Goal: Information Seeking & Learning: Learn about a topic

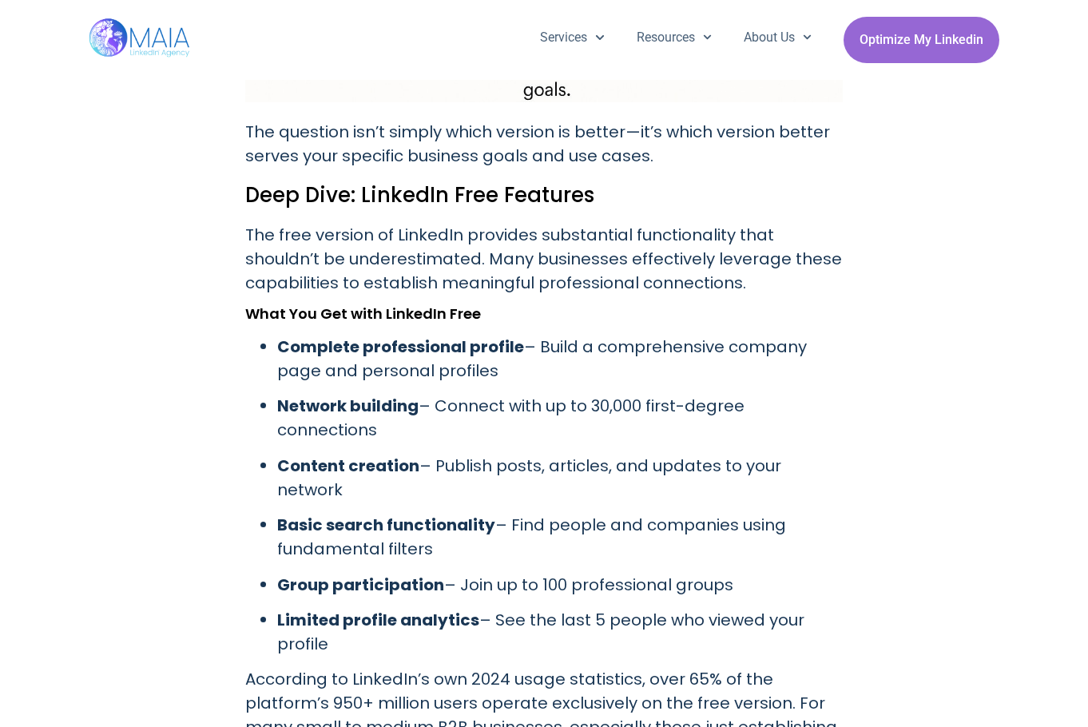
scroll to position [1787, 0]
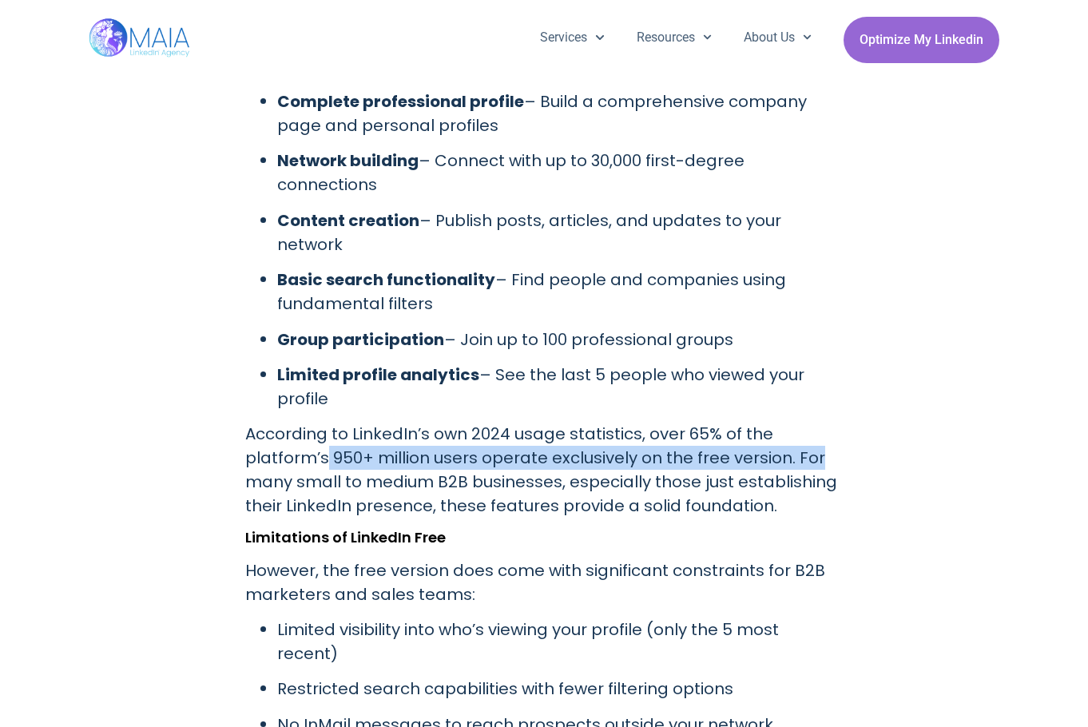
drag, startPoint x: 327, startPoint y: 457, endPoint x: 827, endPoint y: 462, distance: 500.8
click at [827, 462] on p "According to LinkedIn’s own 2024 usage statistics, over 65% of the platform’s 9…" at bounding box center [543, 470] width 597 height 96
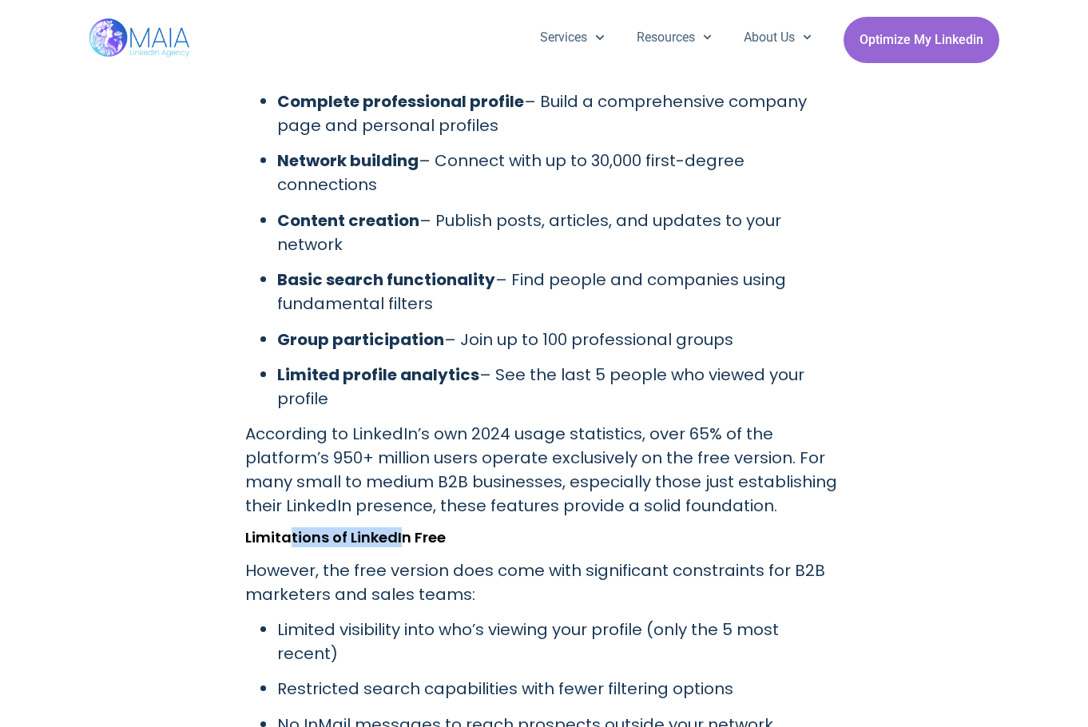
drag, startPoint x: 287, startPoint y: 537, endPoint x: 398, endPoint y: 541, distance: 111.1
click at [398, 541] on h3 "Limitations of LinkedIn Free" at bounding box center [543, 537] width 597 height 16
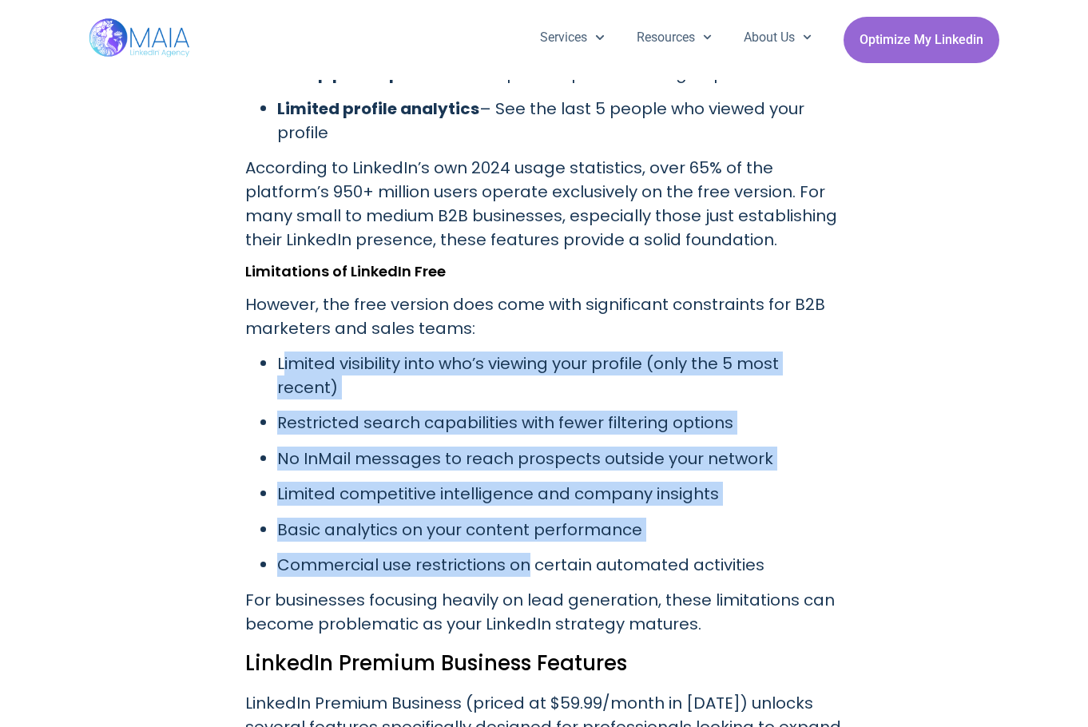
drag, startPoint x: 284, startPoint y: 367, endPoint x: 523, endPoint y: 549, distance: 300.9
click at [523, 549] on ul "Limited visibility into who’s viewing your profile (only the 5 most recent) Res…" at bounding box center [543, 463] width 597 height 225
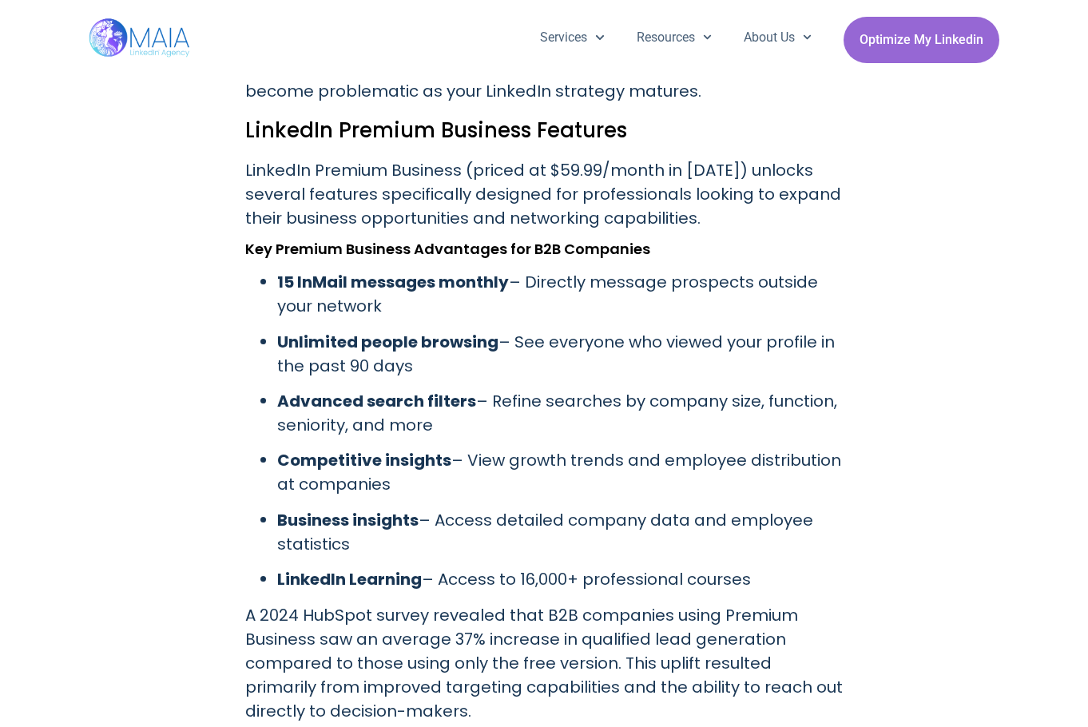
scroll to position [2719, 0]
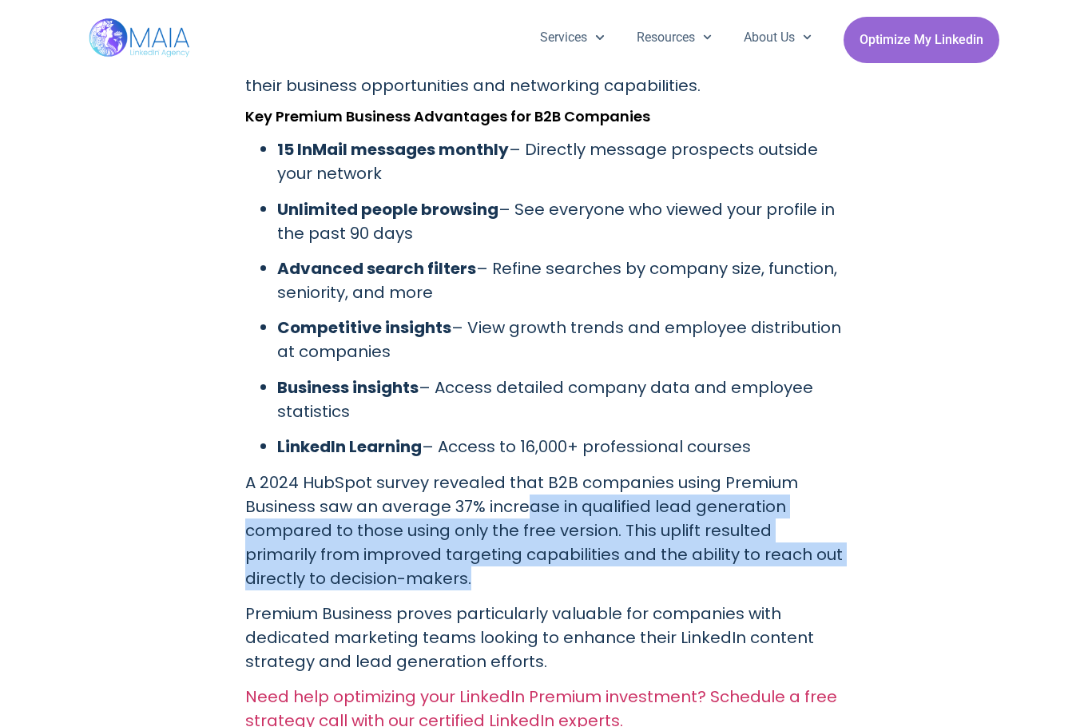
drag, startPoint x: 526, startPoint y: 480, endPoint x: 825, endPoint y: 544, distance: 305.4
click at [825, 544] on p "A 2024 HubSpot survey revealed that B2B companies using Premium Business saw an…" at bounding box center [543, 530] width 597 height 120
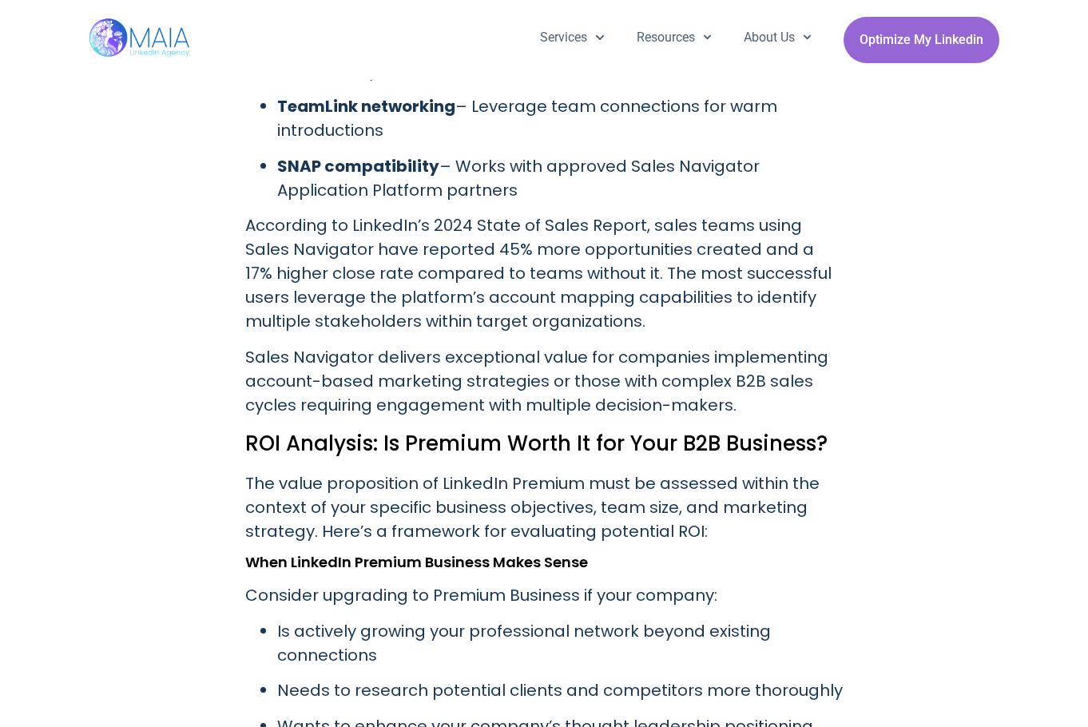
scroll to position [3916, 0]
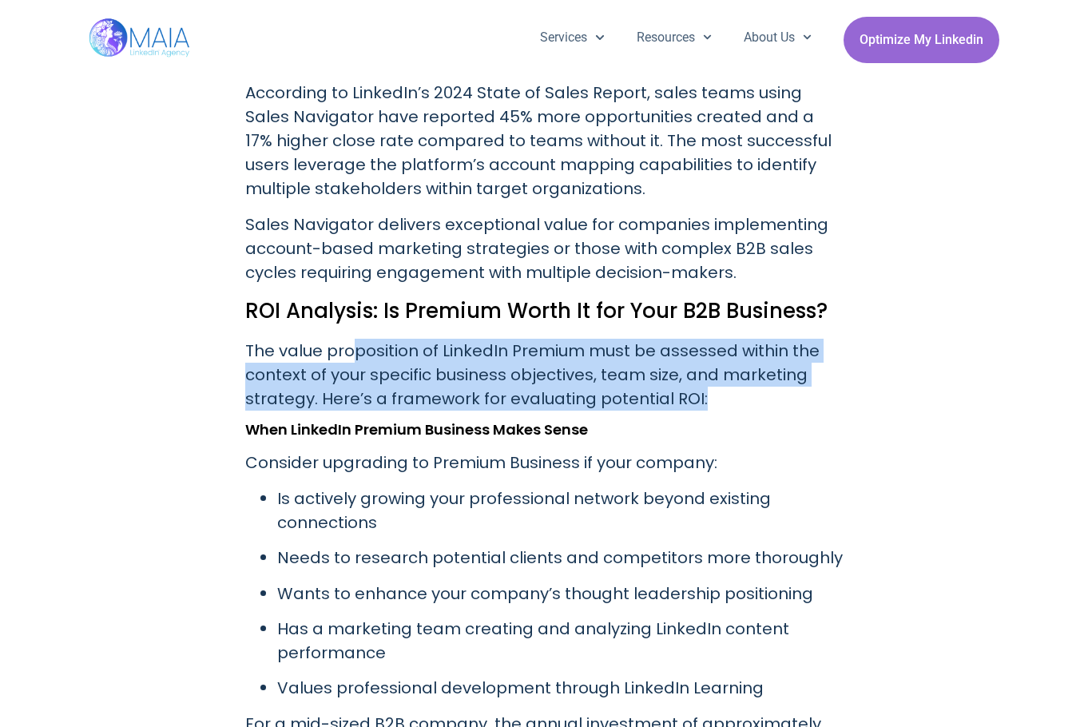
drag, startPoint x: 355, startPoint y: 332, endPoint x: 833, endPoint y: 378, distance: 479.7
click at [833, 378] on p "The value proposition of LinkedIn Premium must be assessed within the context o…" at bounding box center [543, 375] width 597 height 72
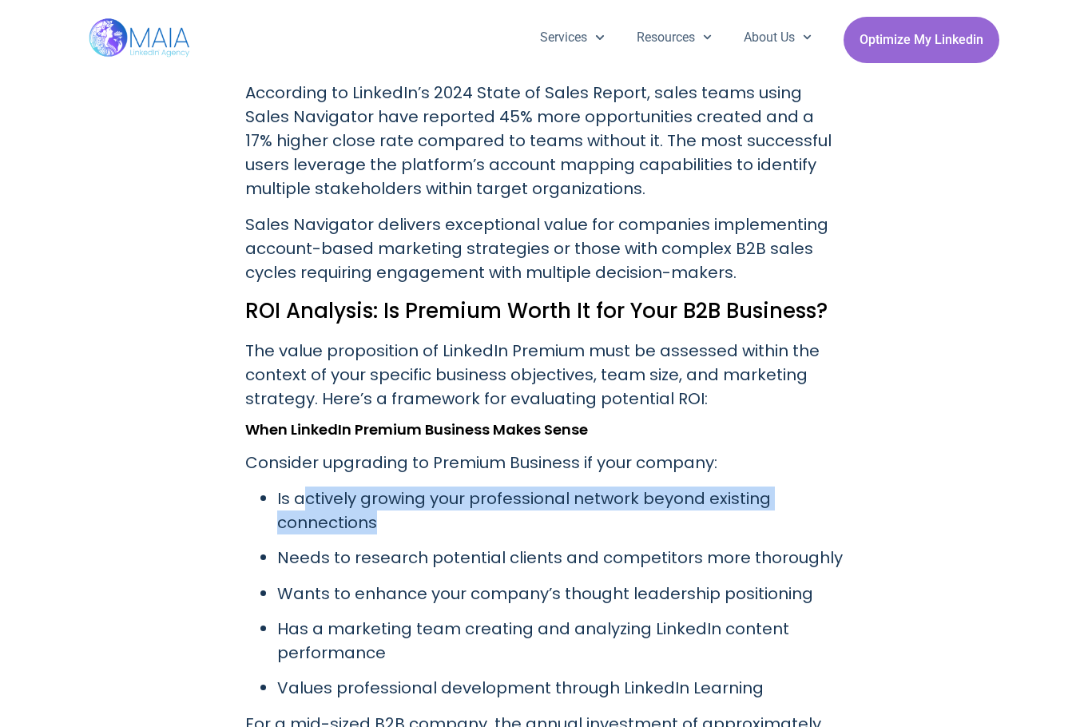
drag, startPoint x: 302, startPoint y: 484, endPoint x: 453, endPoint y: 500, distance: 151.8
click at [453, 500] on p "Is actively growing your professional network beyond existing connections" at bounding box center [559, 510] width 565 height 48
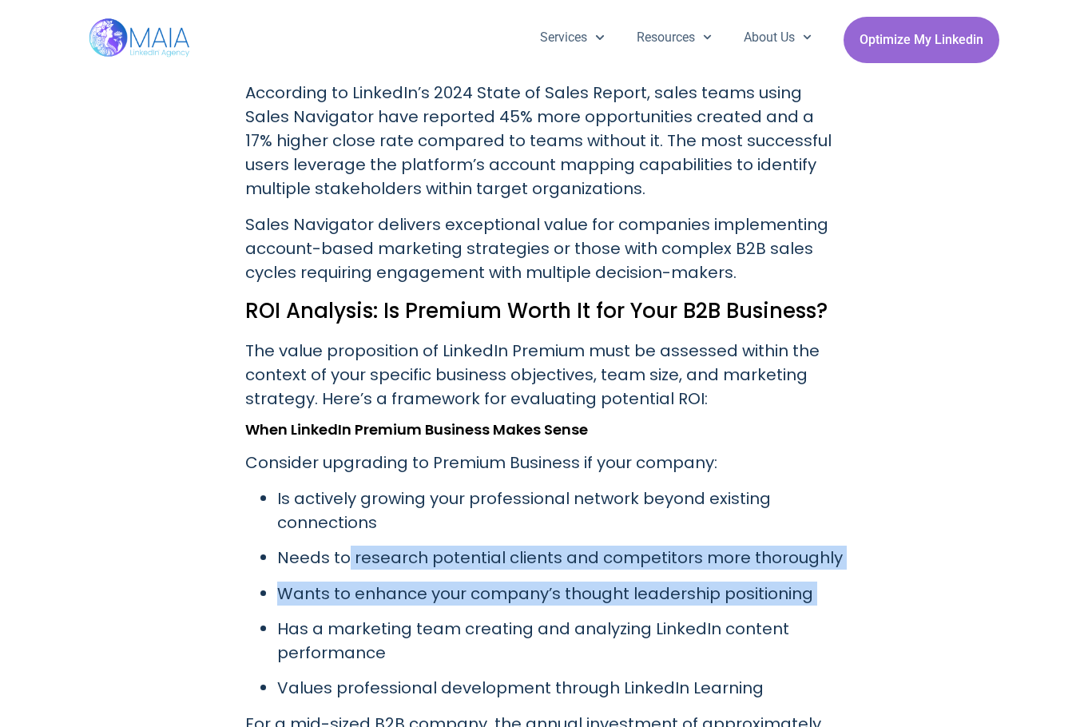
drag, startPoint x: 344, startPoint y: 530, endPoint x: 826, endPoint y: 573, distance: 483.5
click at [825, 581] on ul "Is actively growing your professional network beyond existing connections Needs…" at bounding box center [543, 593] width 597 height 214
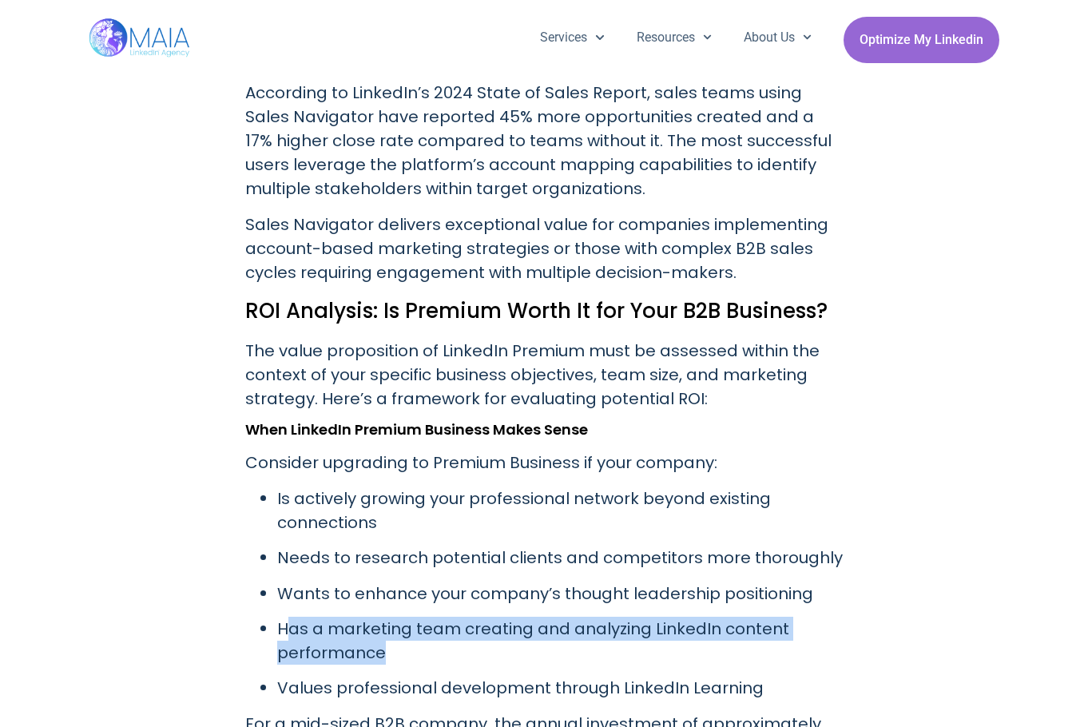
drag, startPoint x: 288, startPoint y: 601, endPoint x: 422, endPoint y: 621, distance: 135.5
click at [422, 621] on p "Has a marketing team creating and analyzing LinkedIn content performance" at bounding box center [559, 641] width 565 height 48
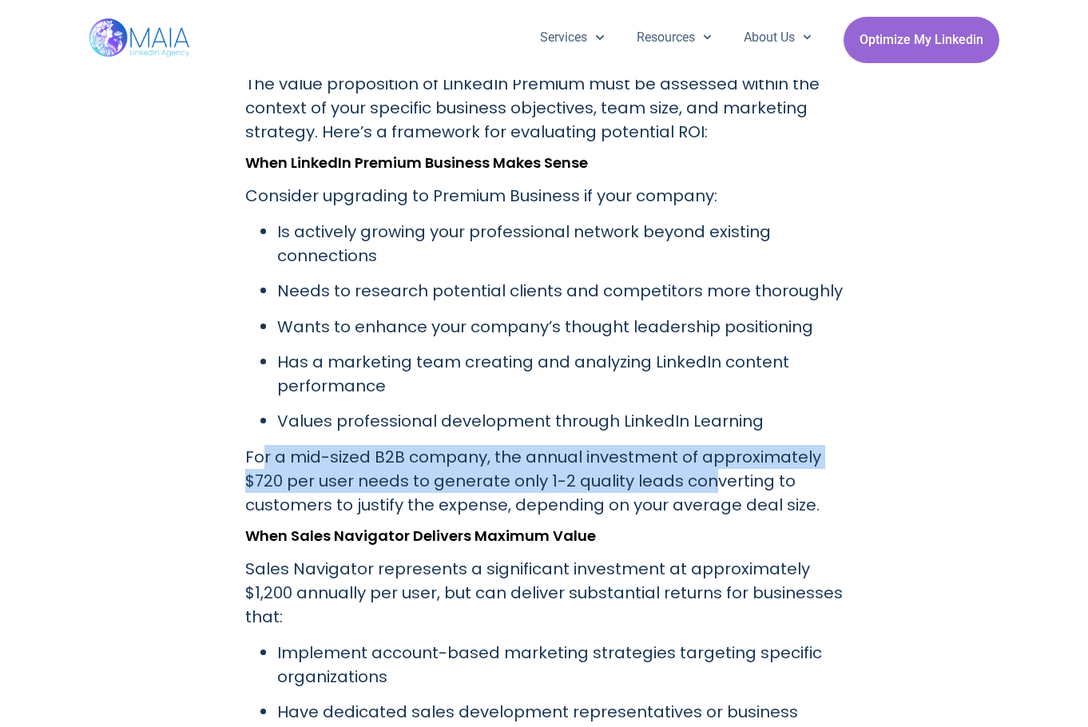
drag, startPoint x: 264, startPoint y: 437, endPoint x: 705, endPoint y: 466, distance: 441.8
click at [705, 466] on p "For a mid-sized B2B company, the annual investment of approximately $720 per us…" at bounding box center [543, 481] width 597 height 72
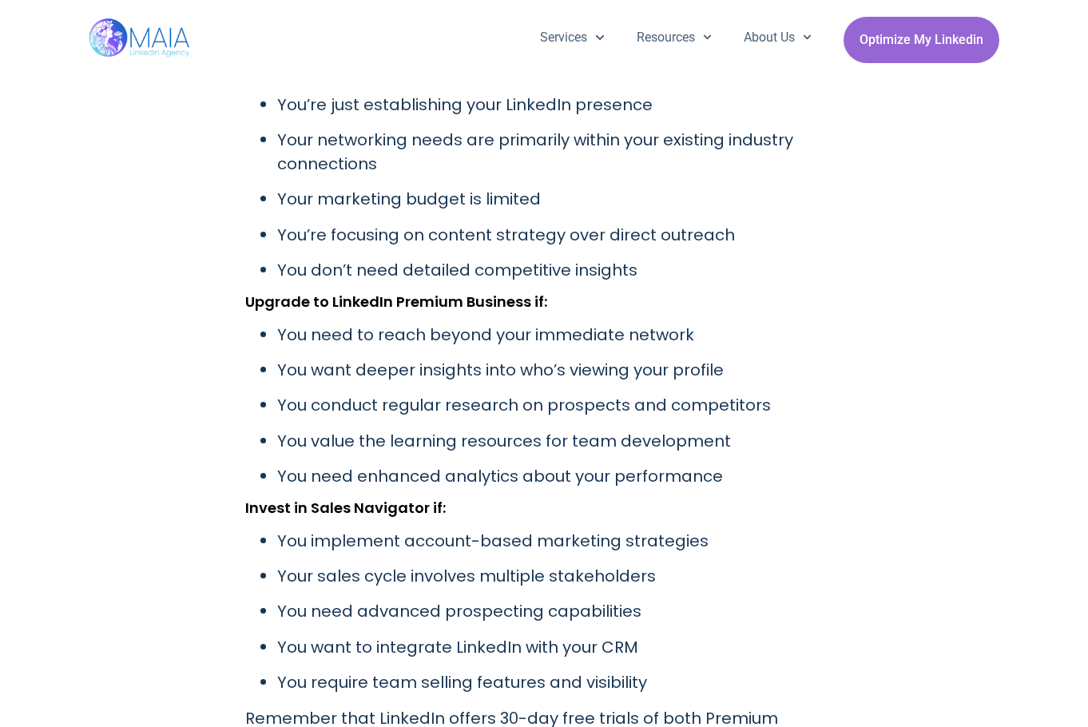
scroll to position [6446, 0]
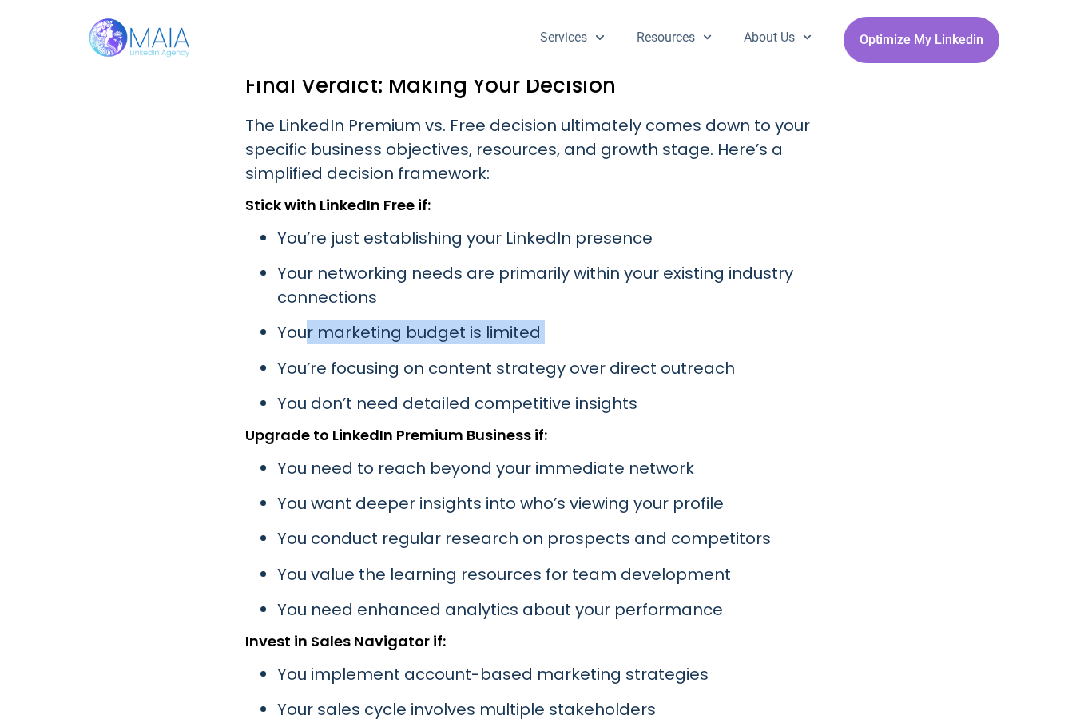
drag, startPoint x: 355, startPoint y: 297, endPoint x: 427, endPoint y: 300, distance: 72.7
click at [427, 300] on ul "You’re just establishing your LinkedIn presence Your networking needs are prima…" at bounding box center [543, 321] width 597 height 190
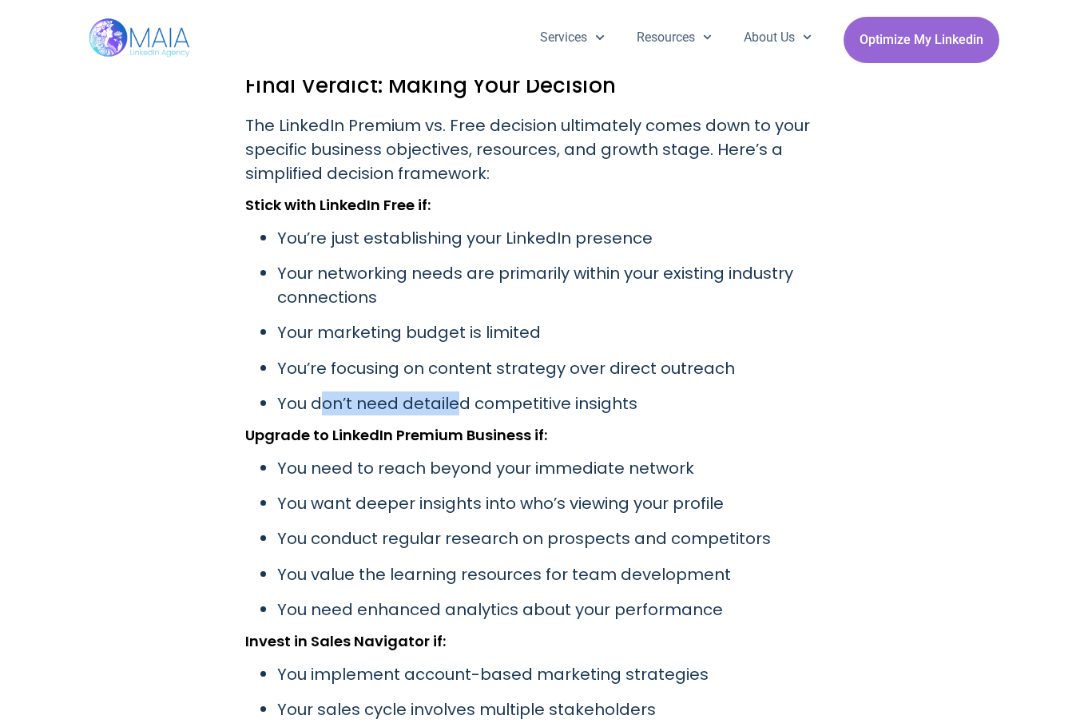
drag, startPoint x: 357, startPoint y: 359, endPoint x: 459, endPoint y: 362, distance: 102.3
click at [459, 391] on p "You don’t need detailed competitive insights" at bounding box center [559, 403] width 565 height 24
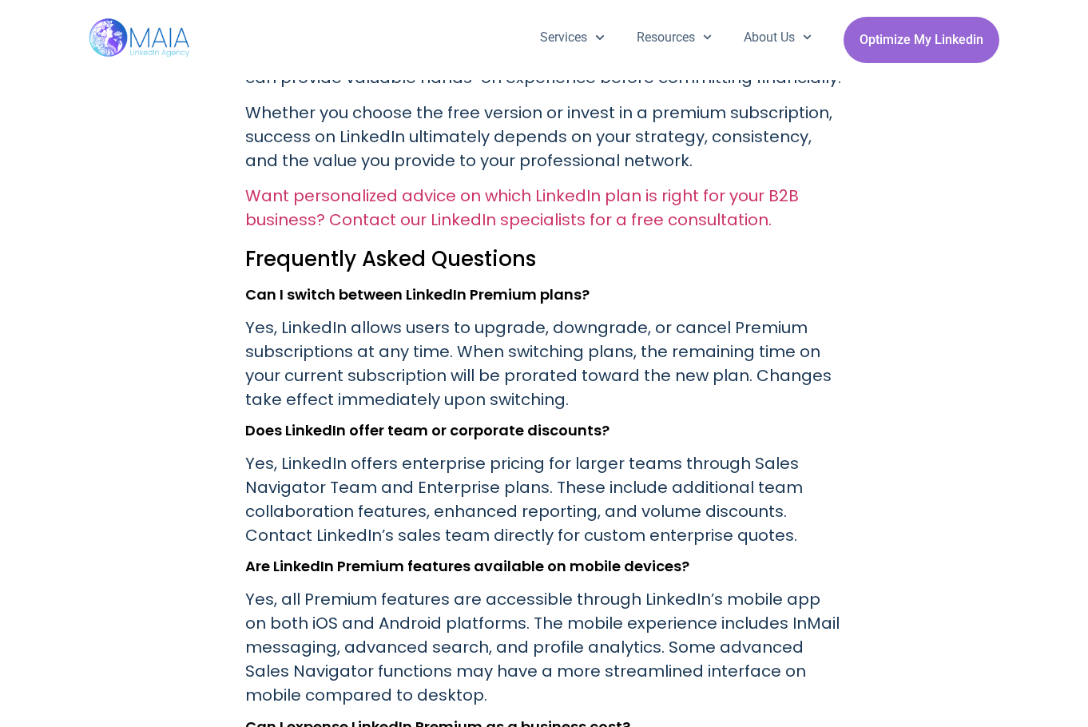
scroll to position [6469, 0]
